Goal: Transaction & Acquisition: Purchase product/service

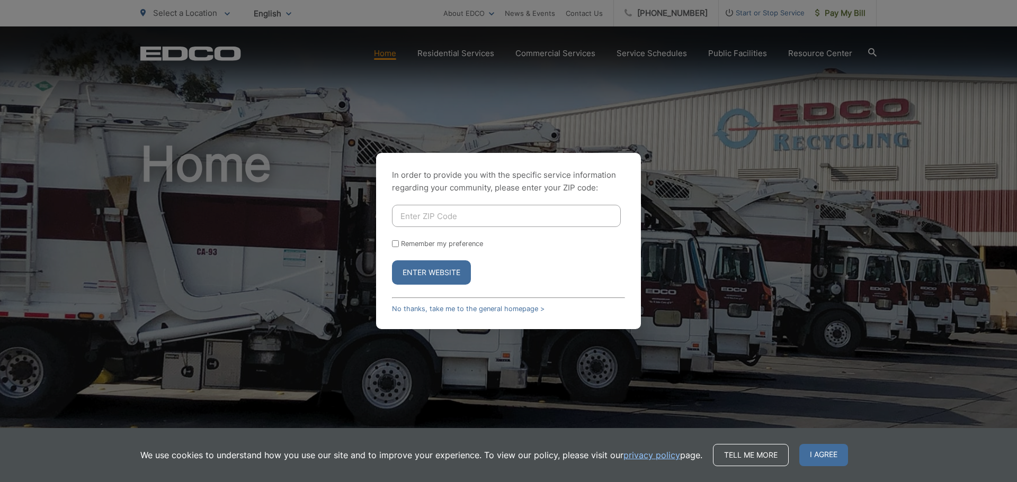
click at [454, 218] on input "Enter ZIP Code" at bounding box center [506, 216] width 229 height 22
type input "92078"
click at [392, 260] on button "Enter Website" at bounding box center [431, 272] width 79 height 24
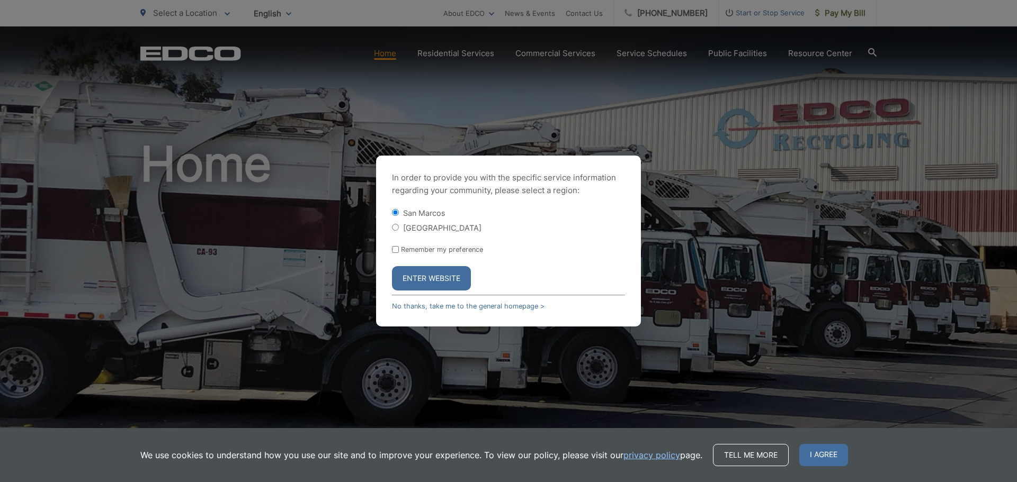
click at [433, 248] on label "Remember my preference" at bounding box center [442, 250] width 82 height 8
click at [399, 248] on input "Remember my preference" at bounding box center [395, 249] width 7 height 7
checkbox input "true"
click at [421, 276] on button "Enter Website" at bounding box center [431, 278] width 79 height 24
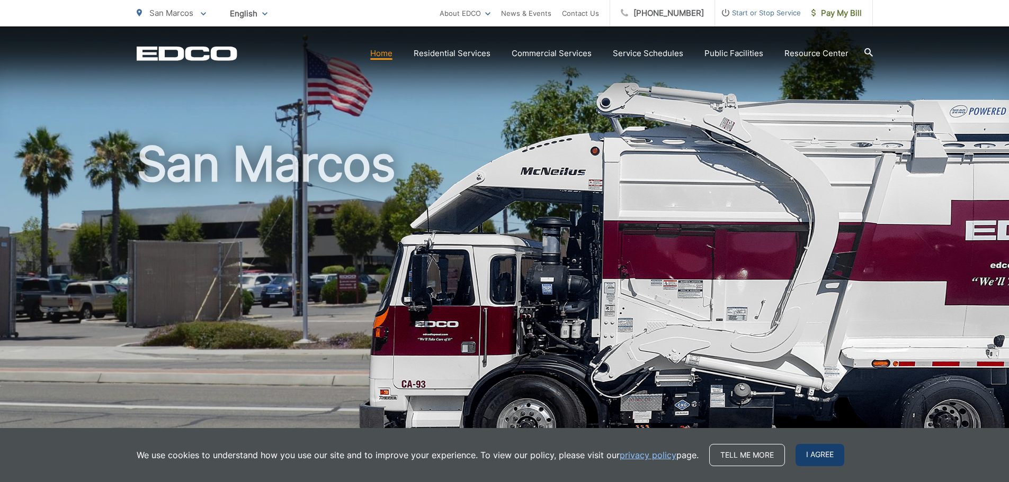
click at [811, 450] on span "I agree" at bounding box center [819, 455] width 49 height 22
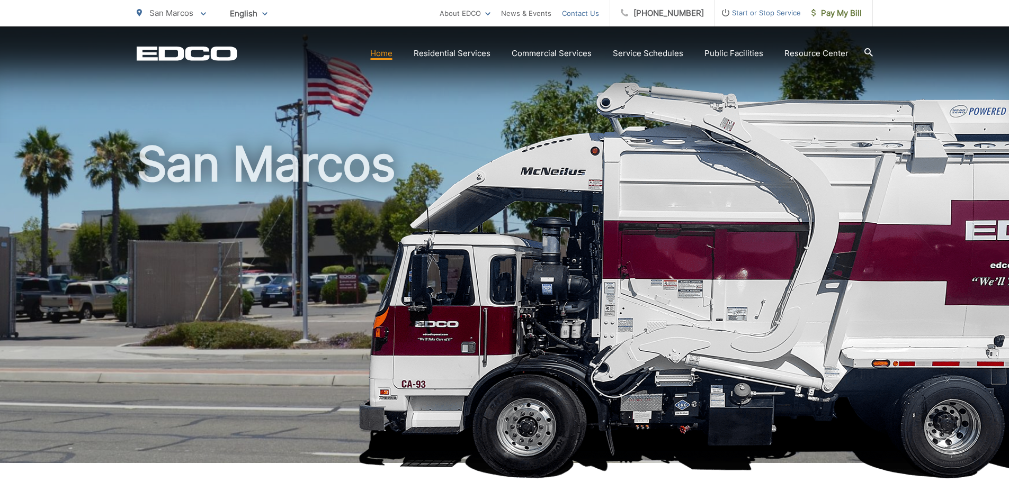
click at [580, 12] on link "Contact Us" at bounding box center [580, 13] width 37 height 13
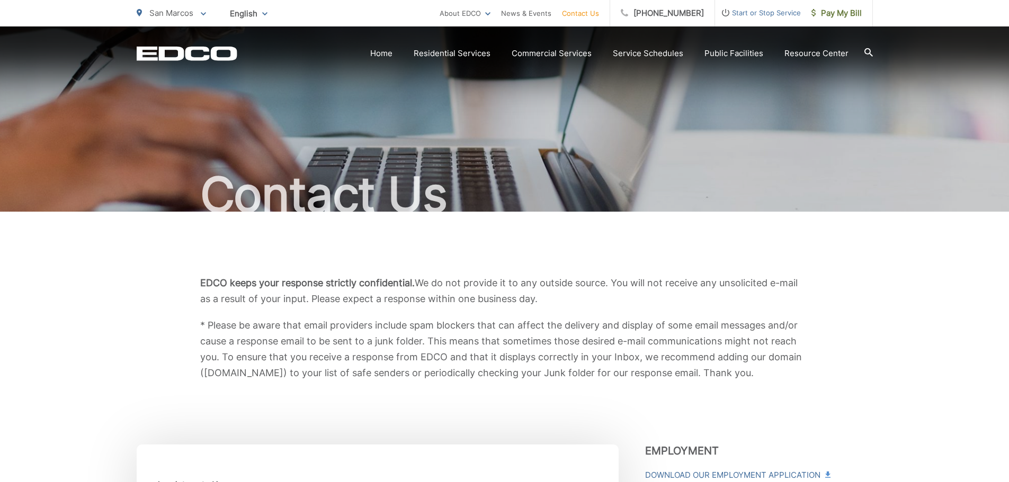
scroll to position [422, 0]
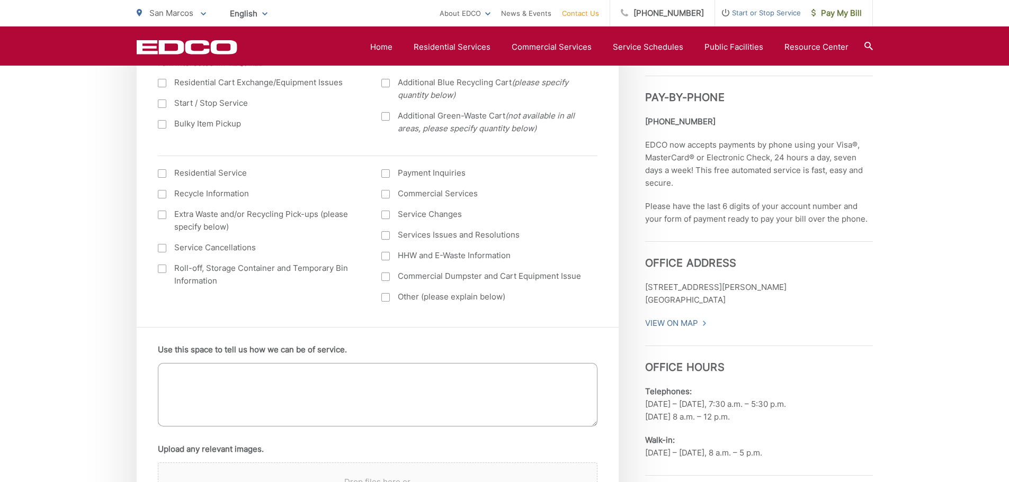
click at [837, 19] on span "Pay My Bill" at bounding box center [836, 13] width 50 height 13
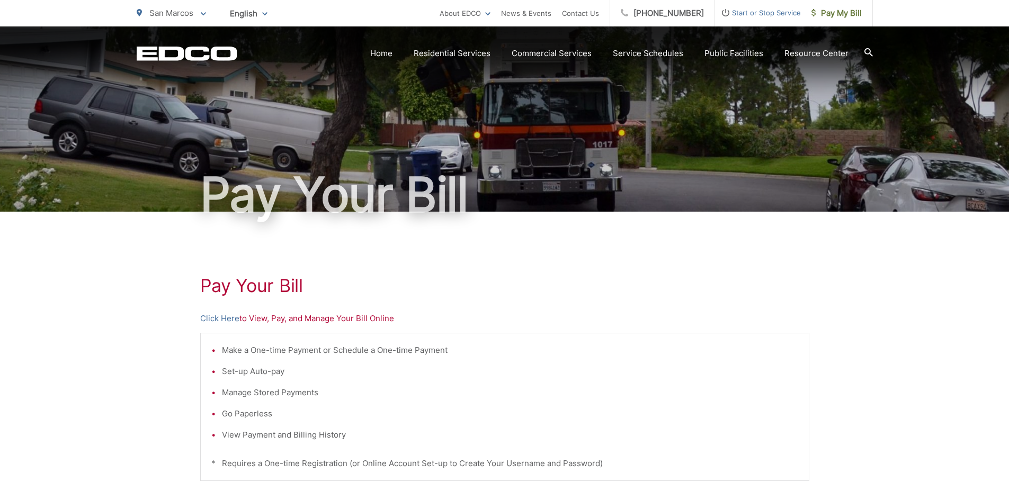
scroll to position [271, 0]
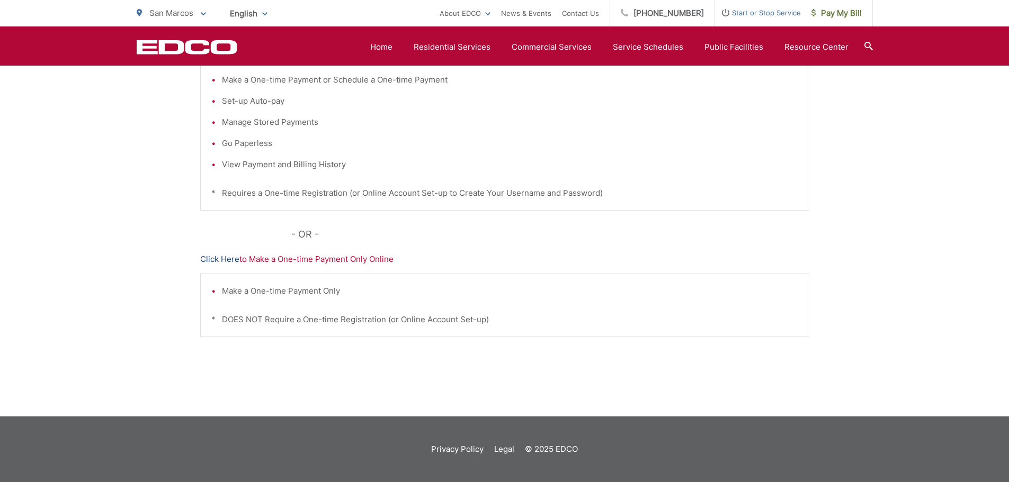
click at [210, 259] on link "Click Here" at bounding box center [219, 259] width 39 height 13
